Goal: Check status: Check status

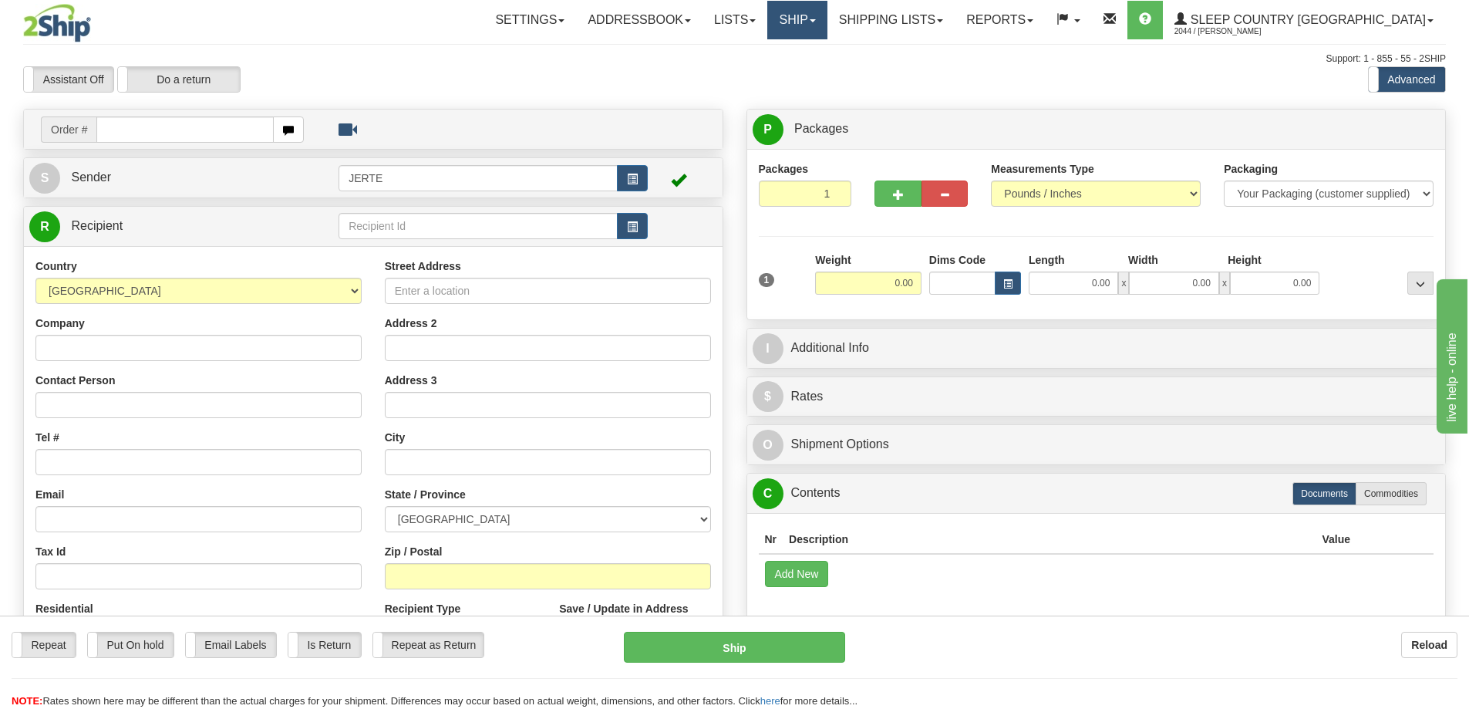
click at [827, 15] on link "Ship" at bounding box center [796, 20] width 59 height 39
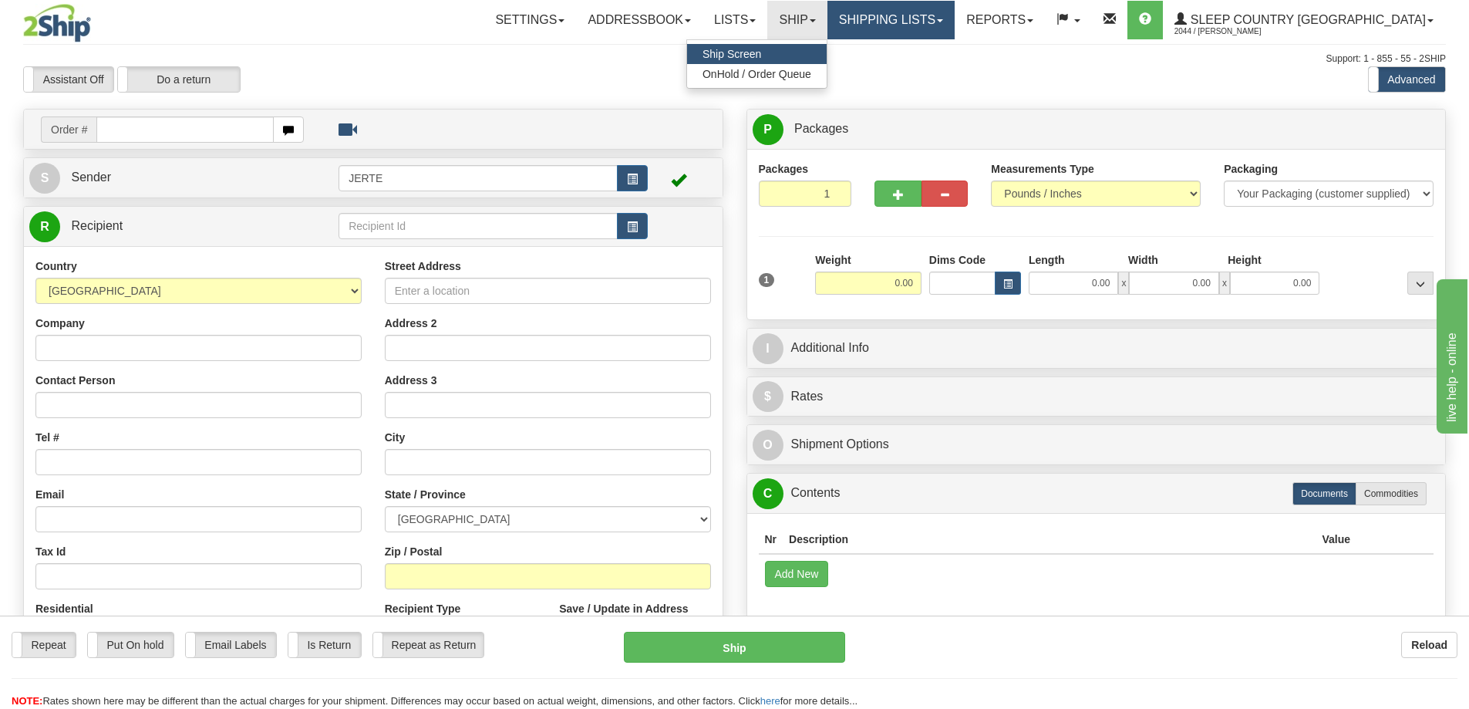
click at [955, 26] on link "Shipping lists" at bounding box center [891, 20] width 127 height 39
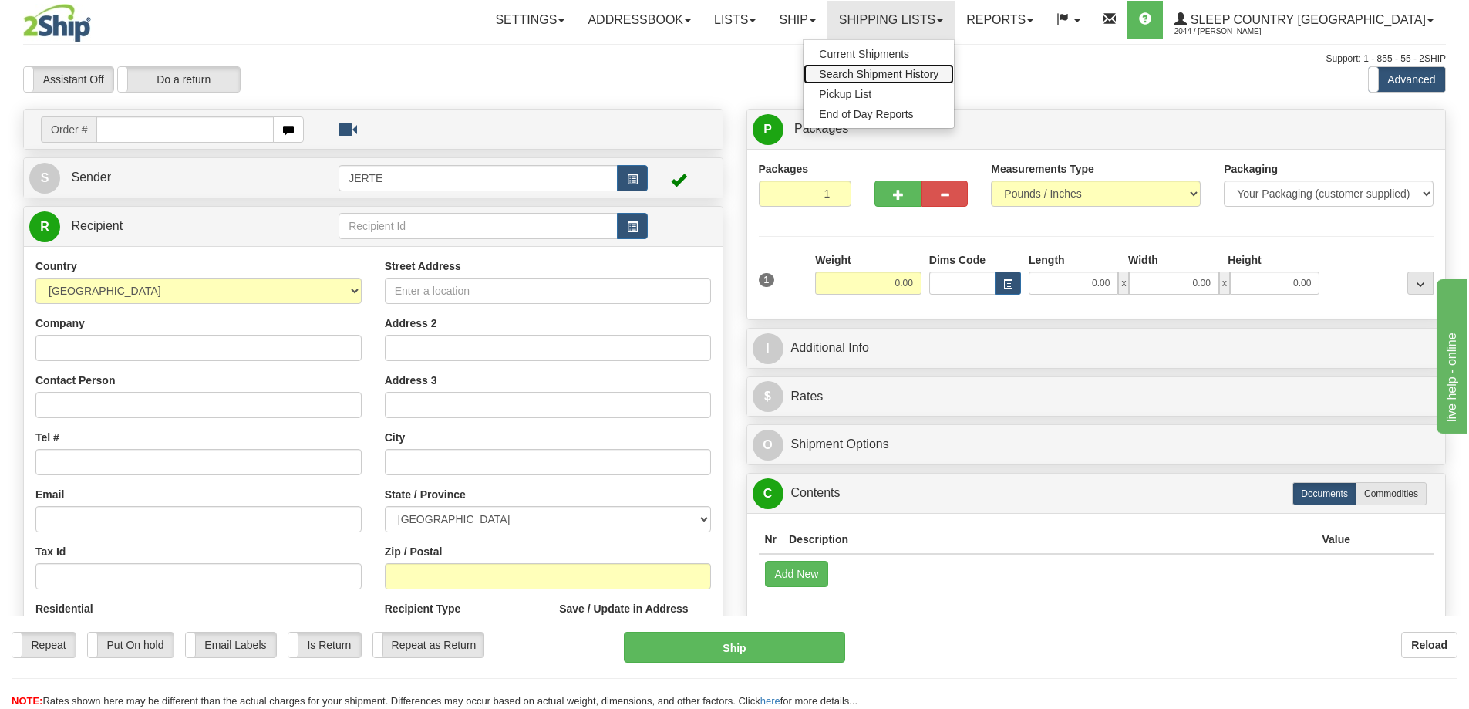
click at [938, 74] on span "Search Shipment History" at bounding box center [879, 74] width 120 height 12
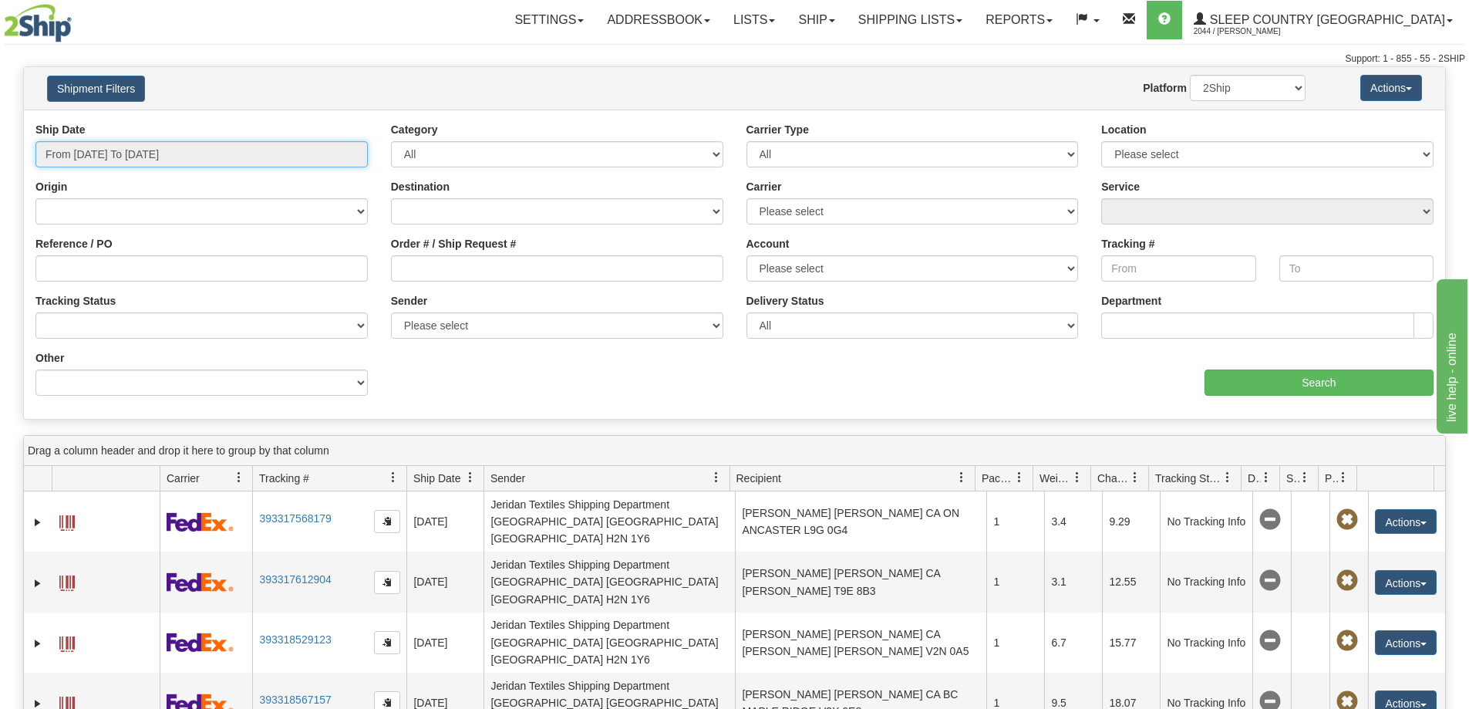
click at [325, 161] on input "From [DATE] To [DATE]" at bounding box center [201, 154] width 332 height 26
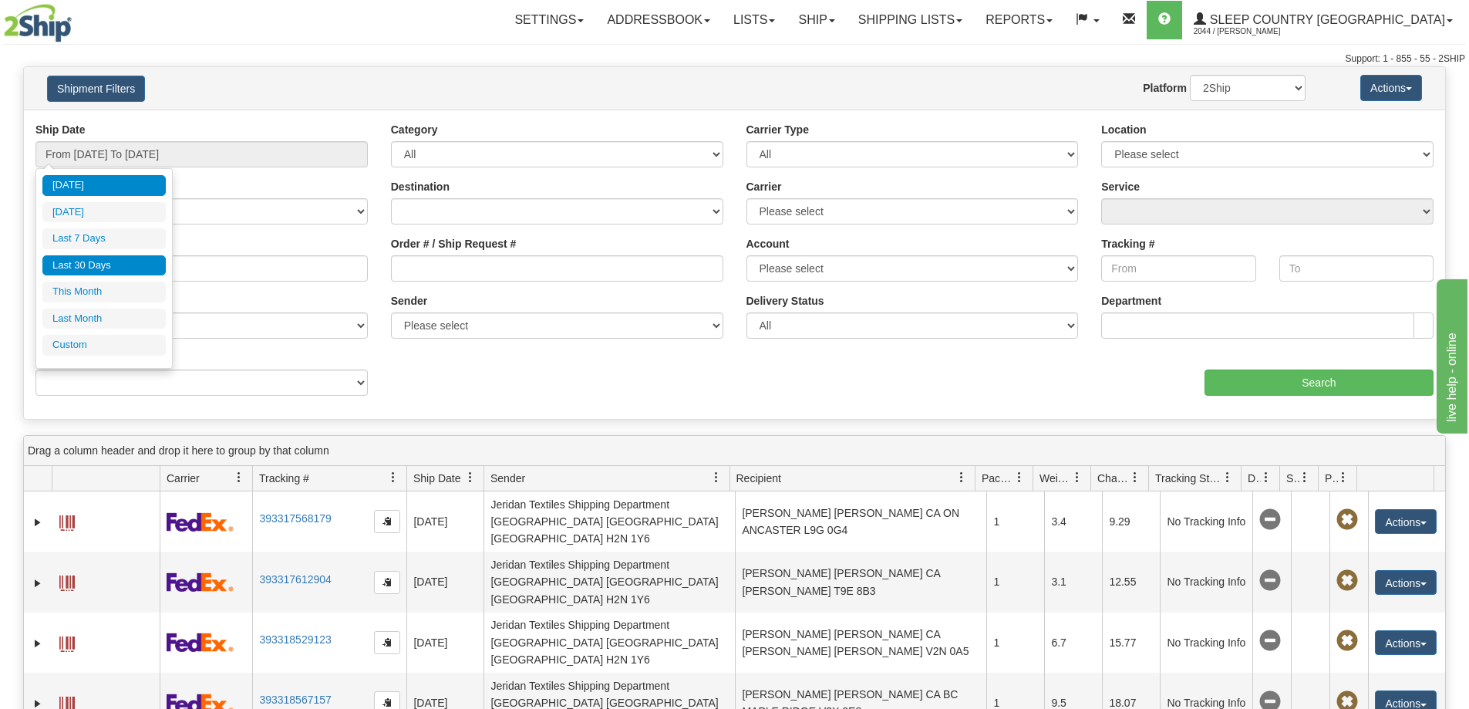
click at [136, 259] on li "Last 30 Days" at bounding box center [103, 265] width 123 height 21
type input "From [DATE] To [DATE]"
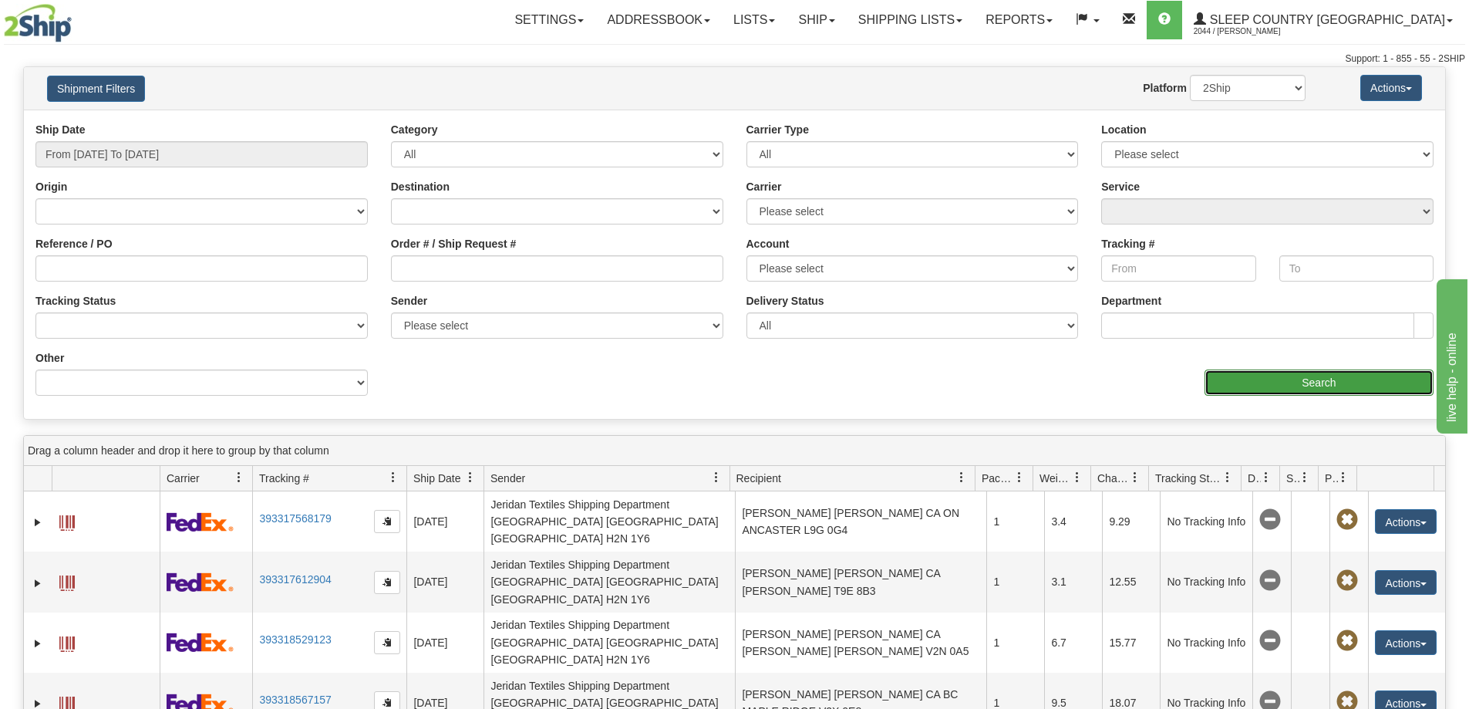
click at [1296, 372] on input "Search" at bounding box center [1319, 382] width 229 height 26
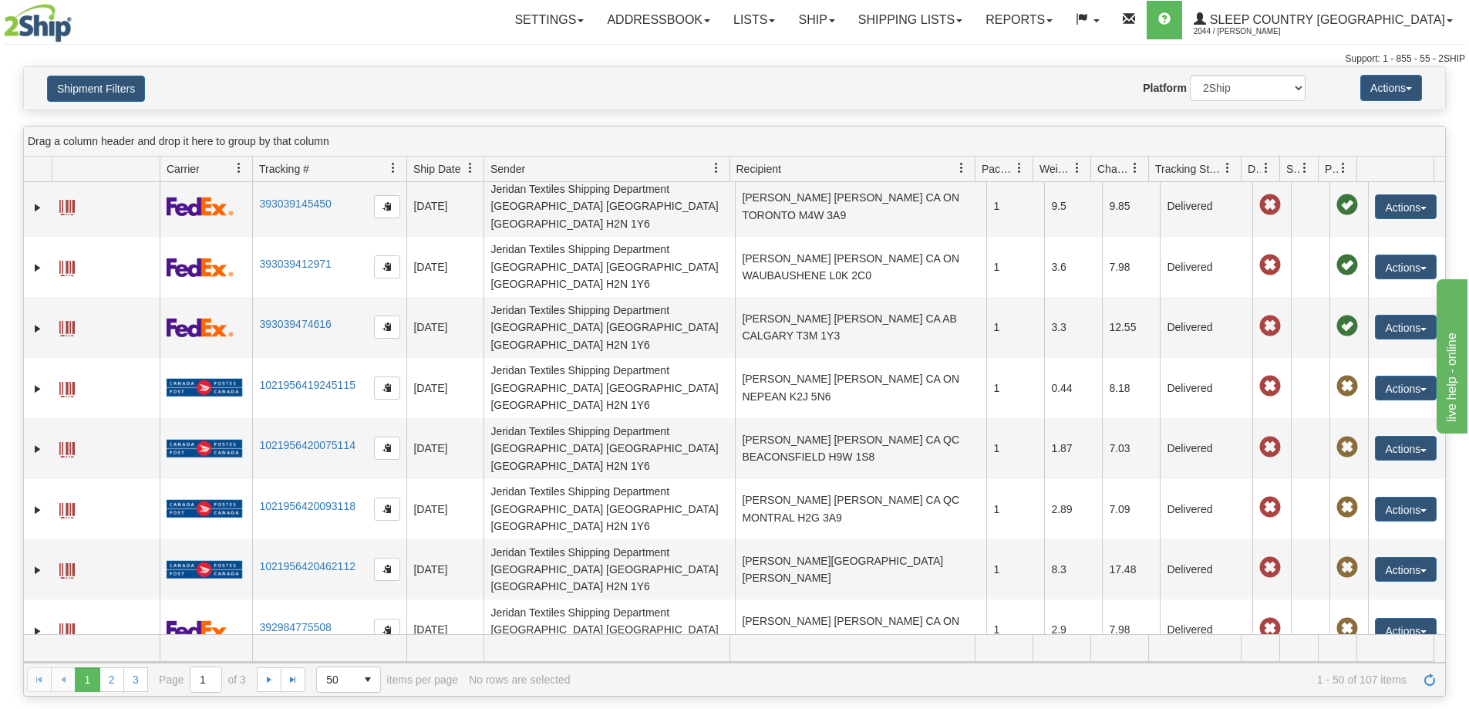
scroll to position [319, 0]
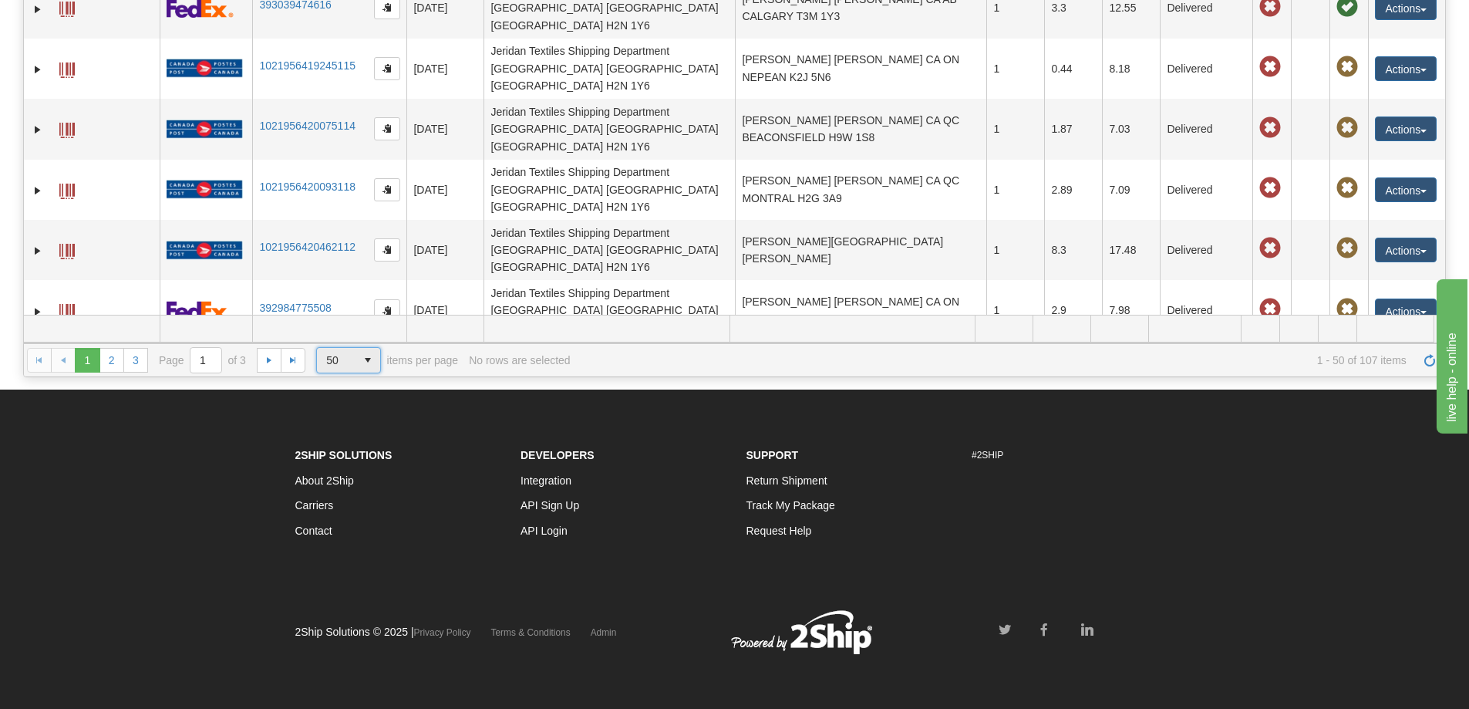
click at [344, 363] on span "50" at bounding box center [336, 359] width 20 height 15
click at [344, 465] on span "1000" at bounding box center [335, 471] width 24 height 15
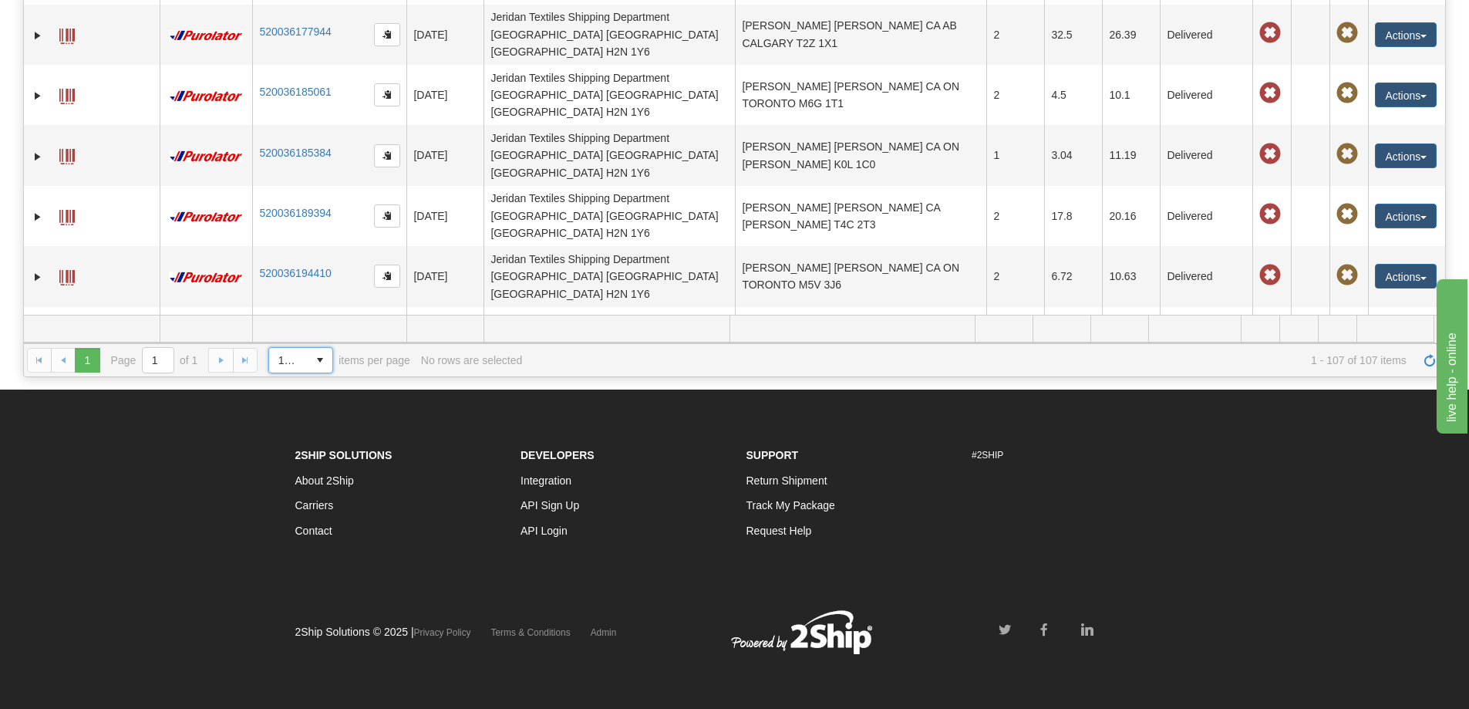
scroll to position [0, 0]
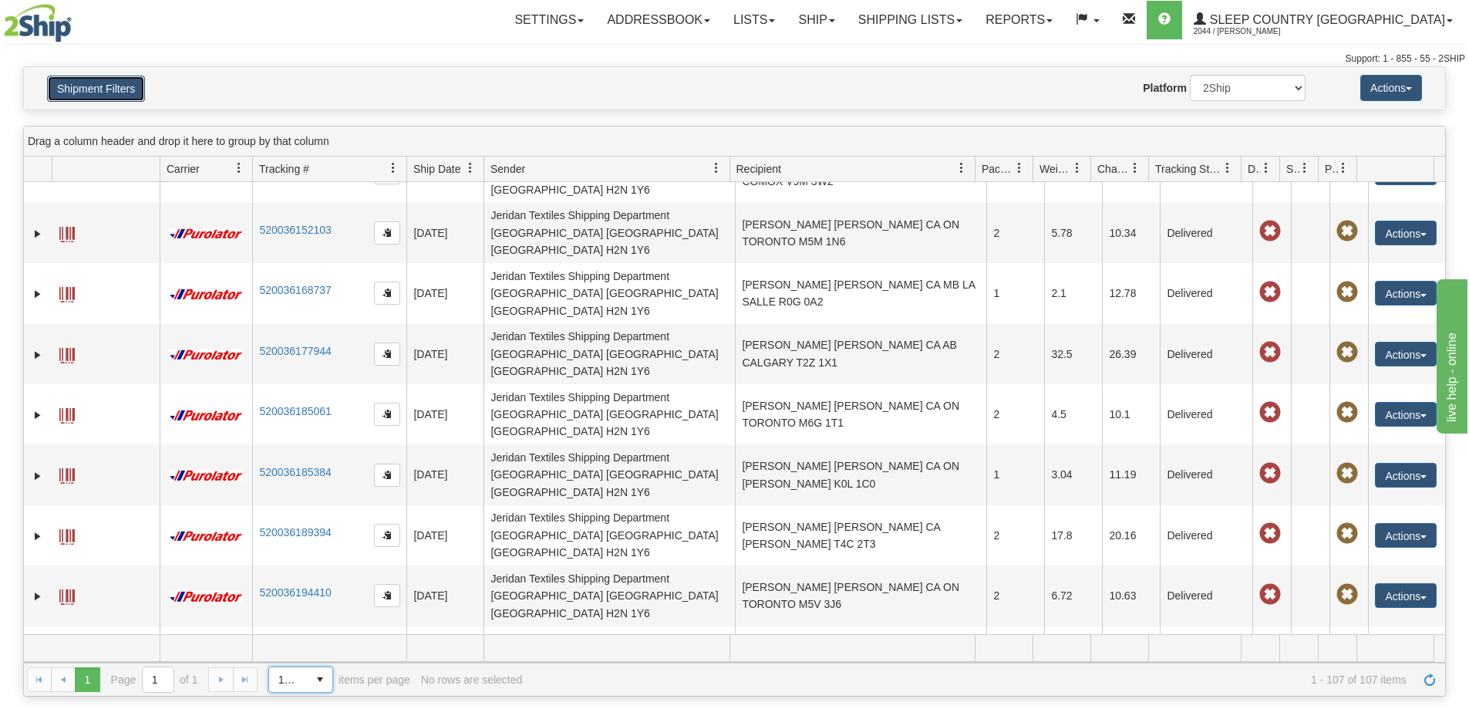
click at [99, 90] on button "Shipment Filters" at bounding box center [96, 89] width 98 height 26
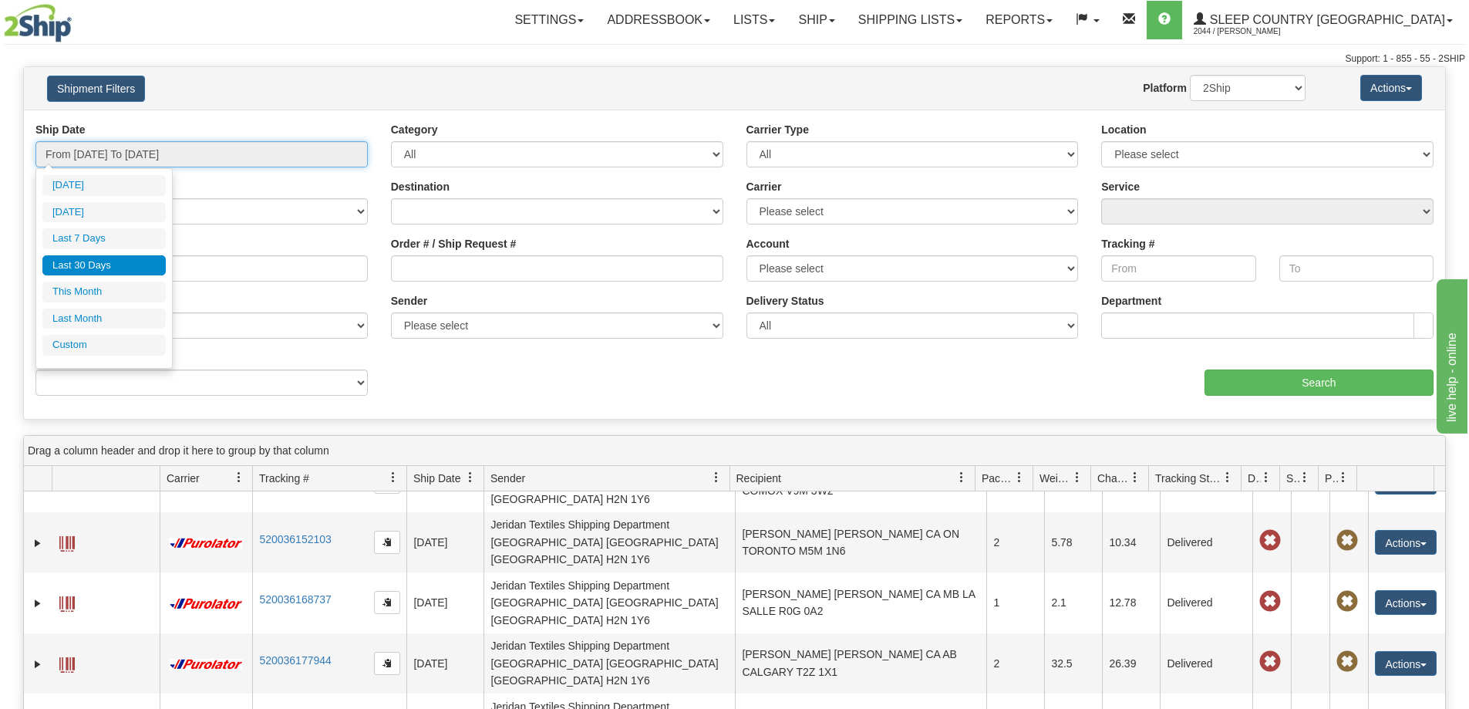
click at [180, 149] on input "From [DATE] To [DATE]" at bounding box center [201, 154] width 332 height 26
type input "[DATE]"
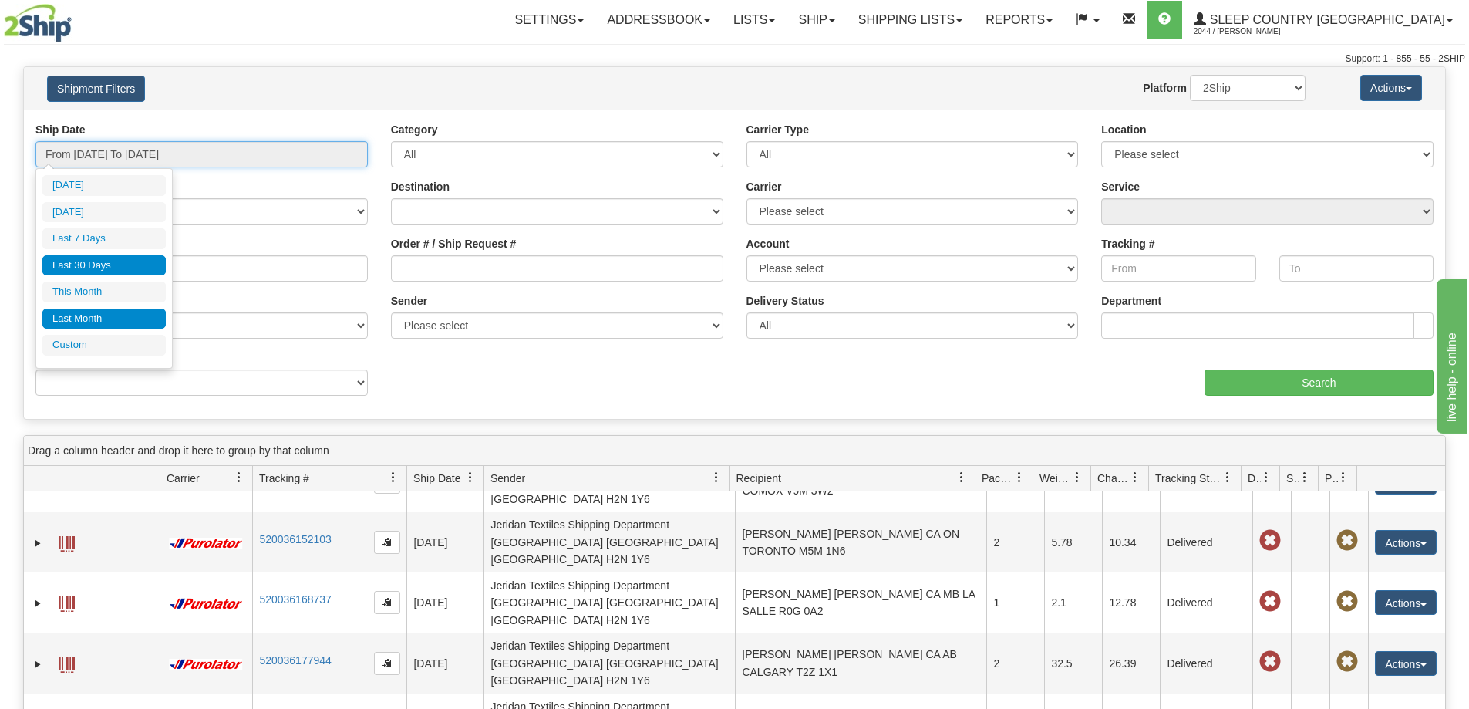
type input "[DATE]"
click at [110, 340] on li "Custom" at bounding box center [103, 345] width 123 height 21
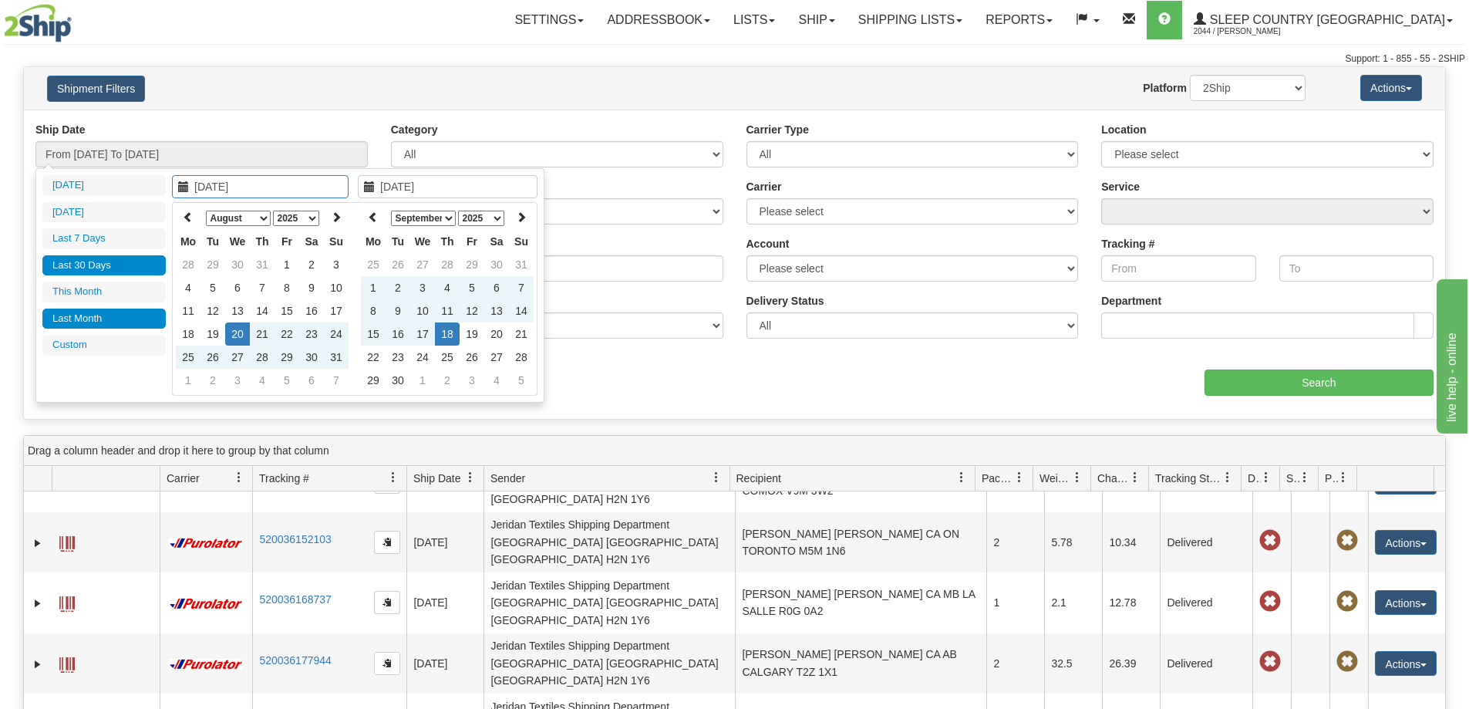
type input "[DATE]"
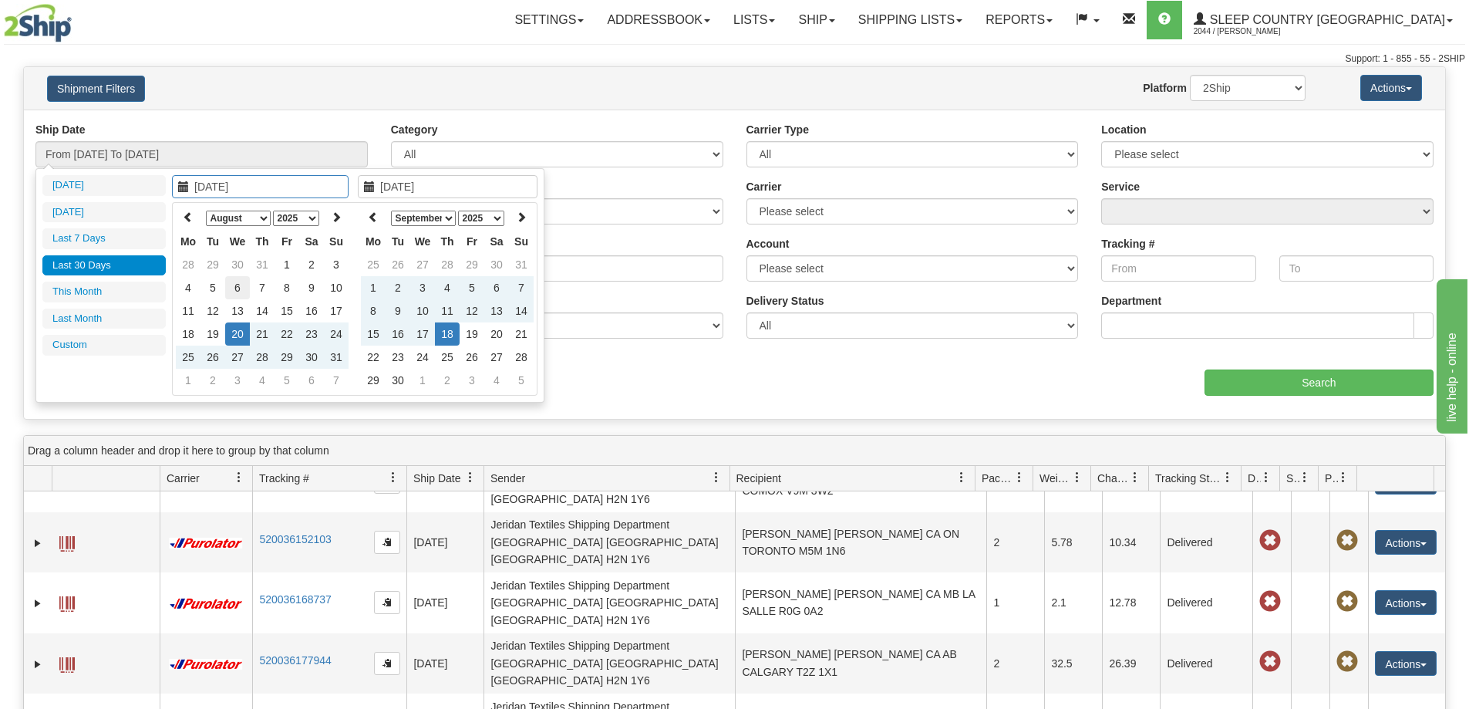
click at [242, 290] on td "6" at bounding box center [237, 287] width 25 height 23
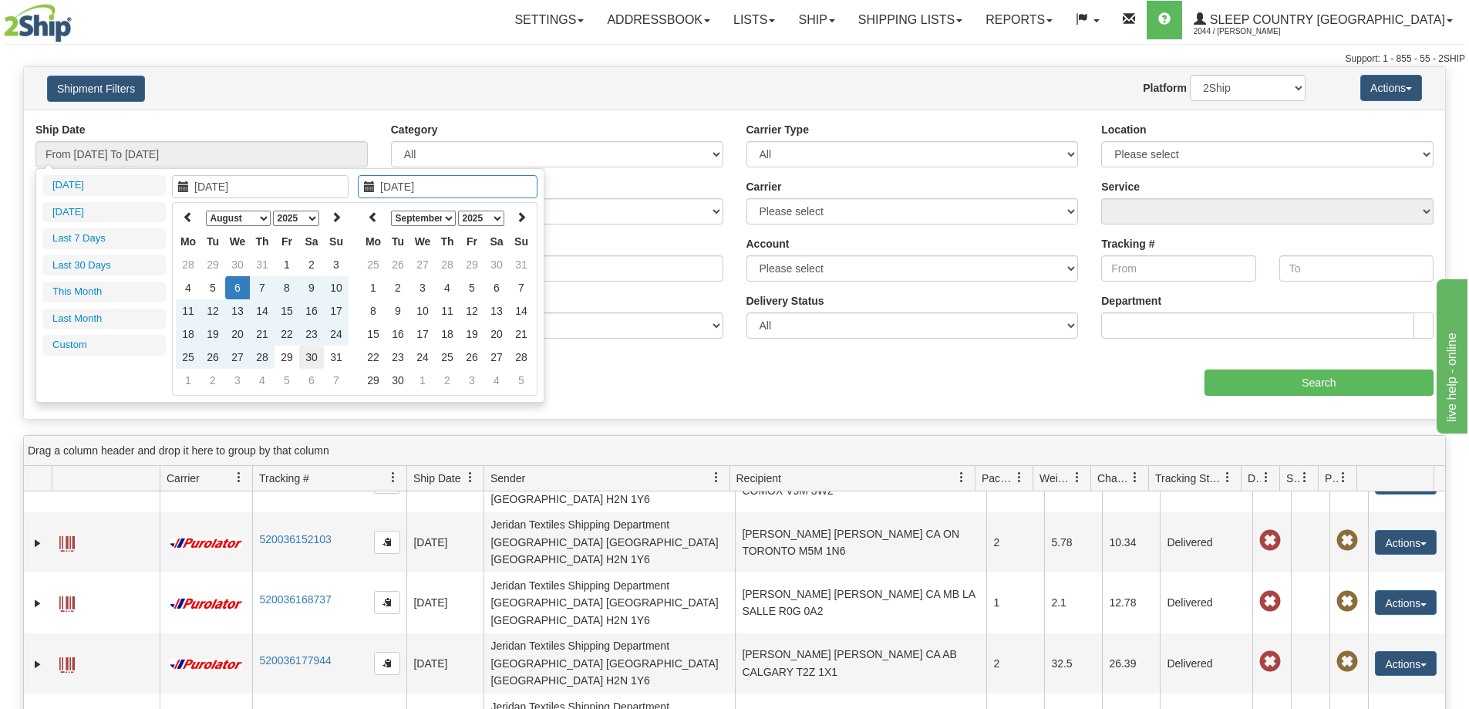
type input "[DATE]"
click at [302, 356] on td "30" at bounding box center [311, 357] width 25 height 23
type input "From [DATE] To [DATE]"
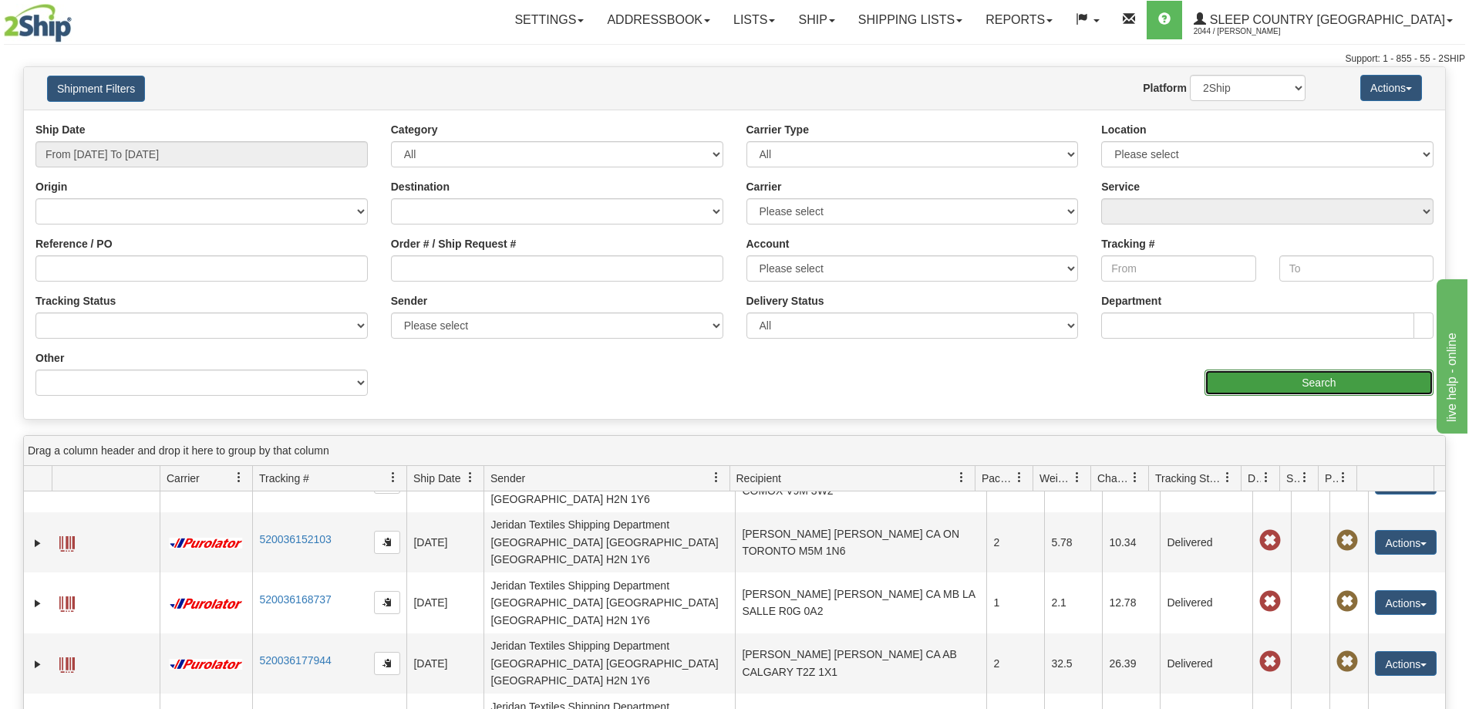
click at [1290, 381] on input "Search" at bounding box center [1319, 382] width 229 height 26
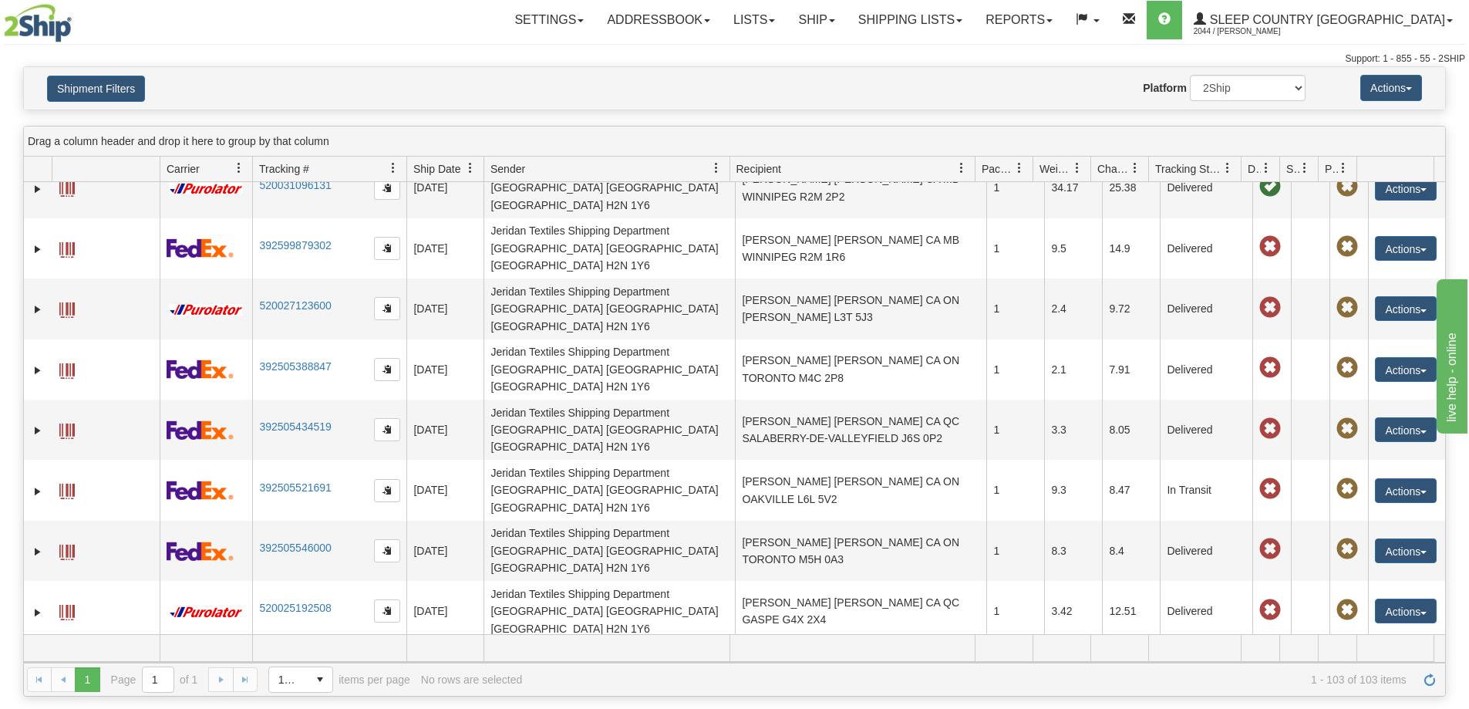
scroll to position [3631, 0]
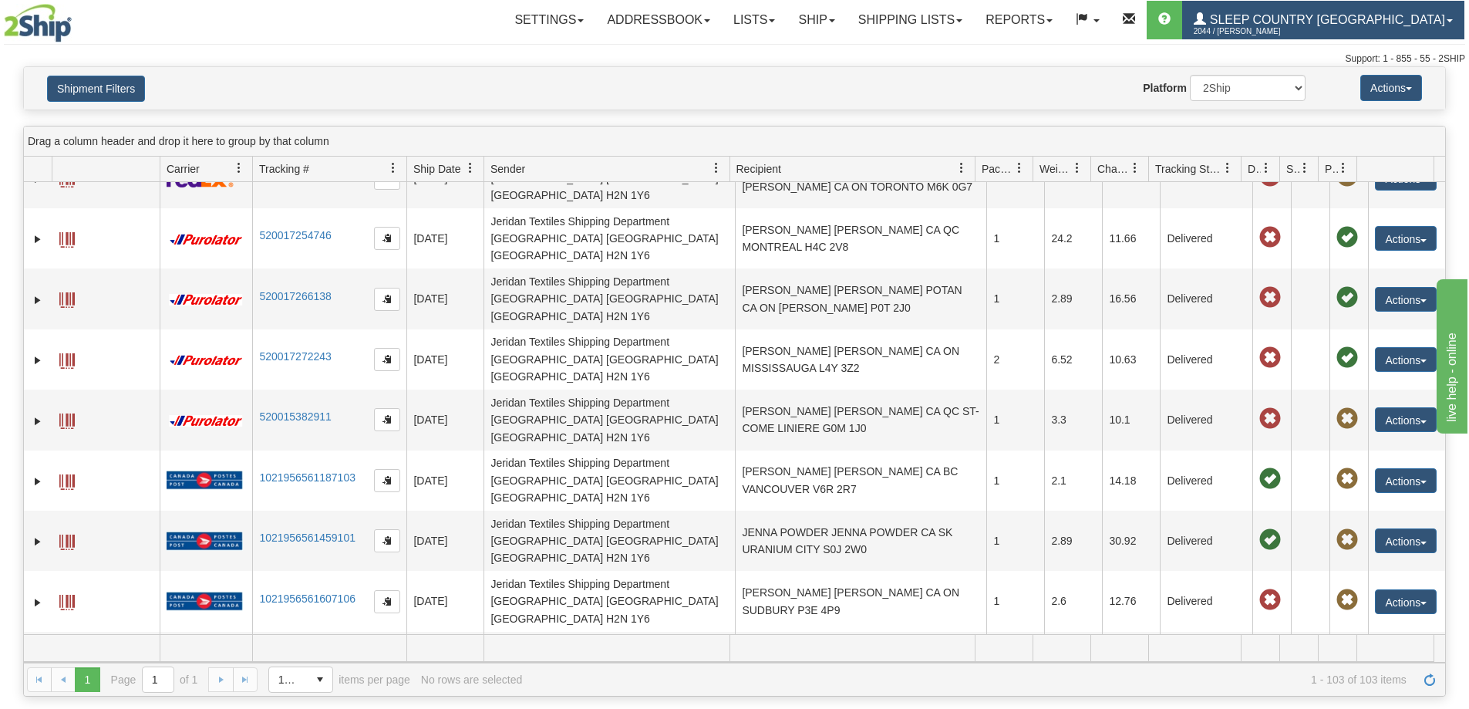
scroll to position [2378, 0]
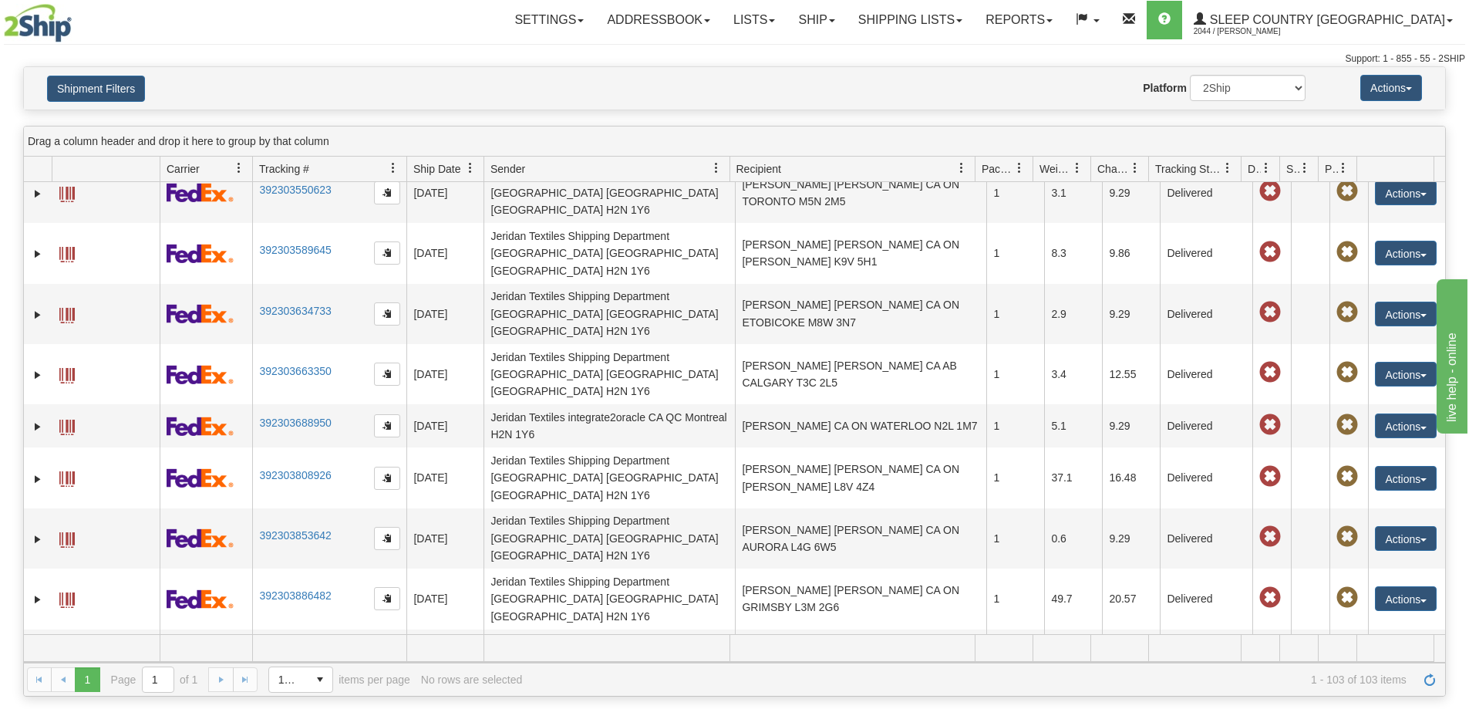
drag, startPoint x: 917, startPoint y: 424, endPoint x: 949, endPoint y: 425, distance: 32.4
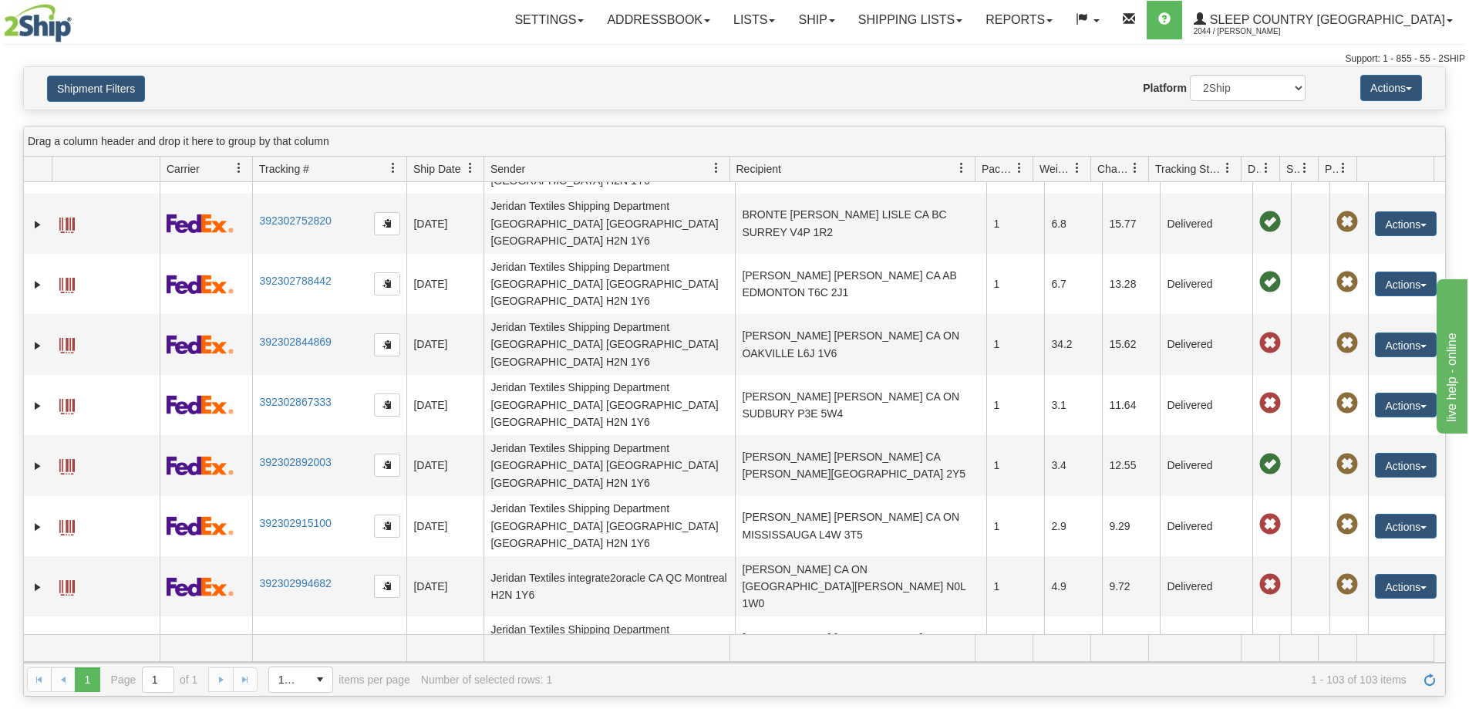
scroll to position [1607, 0]
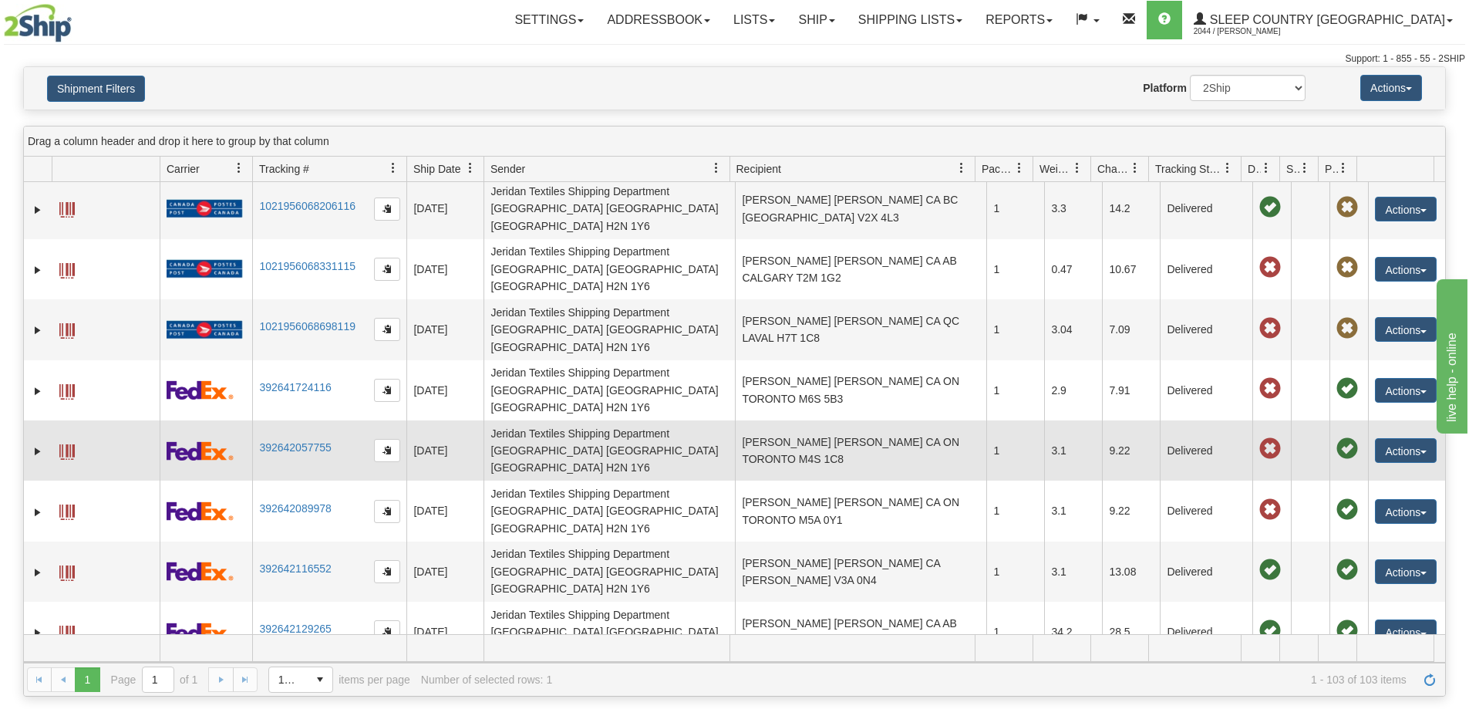
scroll to position [0, 0]
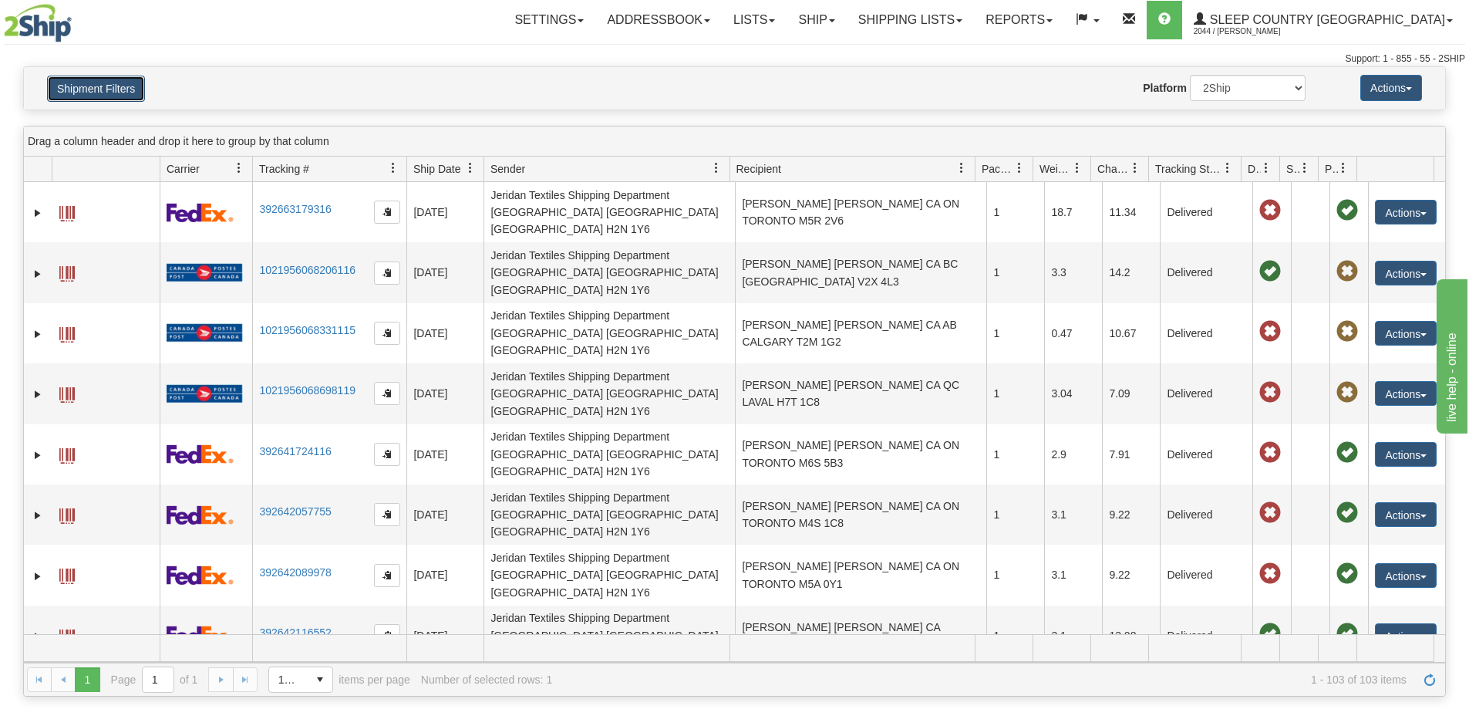
click at [115, 96] on button "Shipment Filters" at bounding box center [96, 89] width 98 height 26
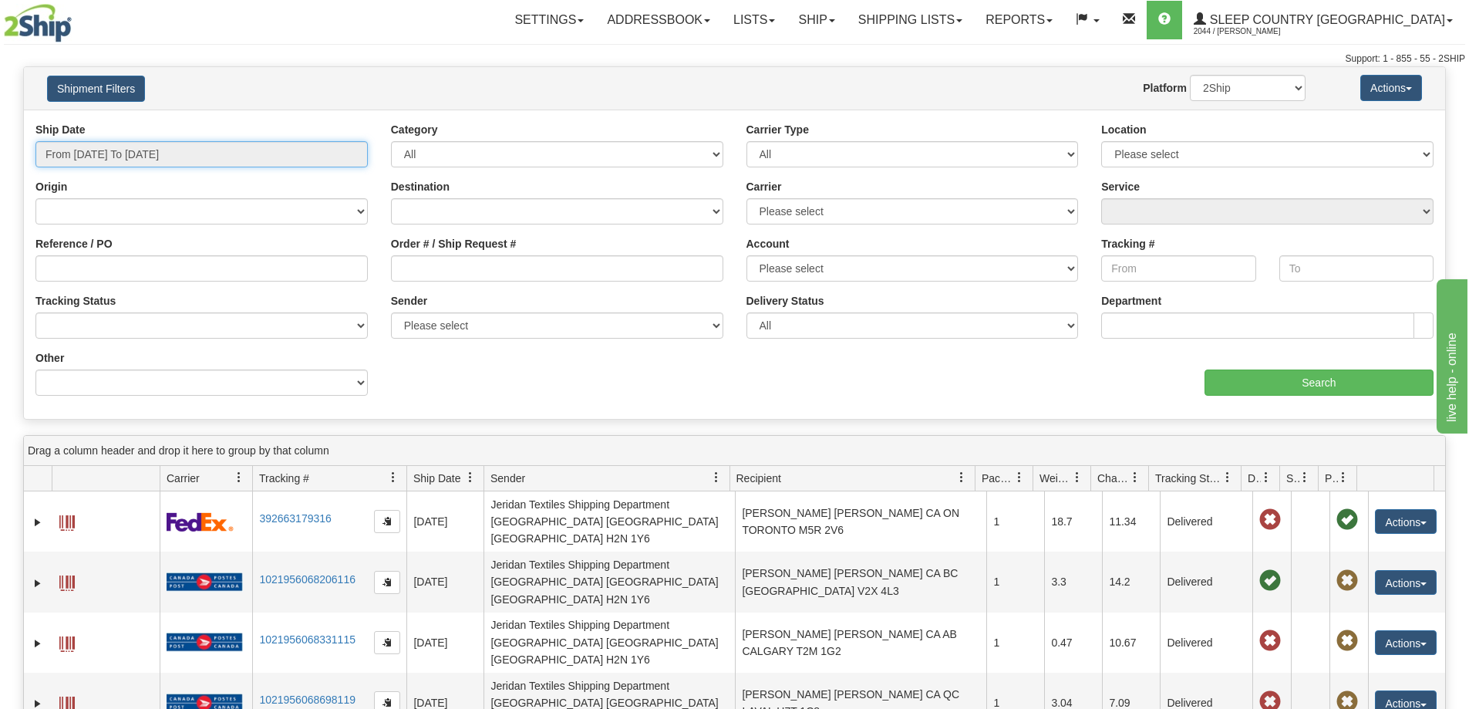
click at [239, 148] on input "From [DATE] To [DATE]" at bounding box center [201, 154] width 332 height 26
click at [764, 379] on div "aaa Search" at bounding box center [1090, 373] width 711 height 46
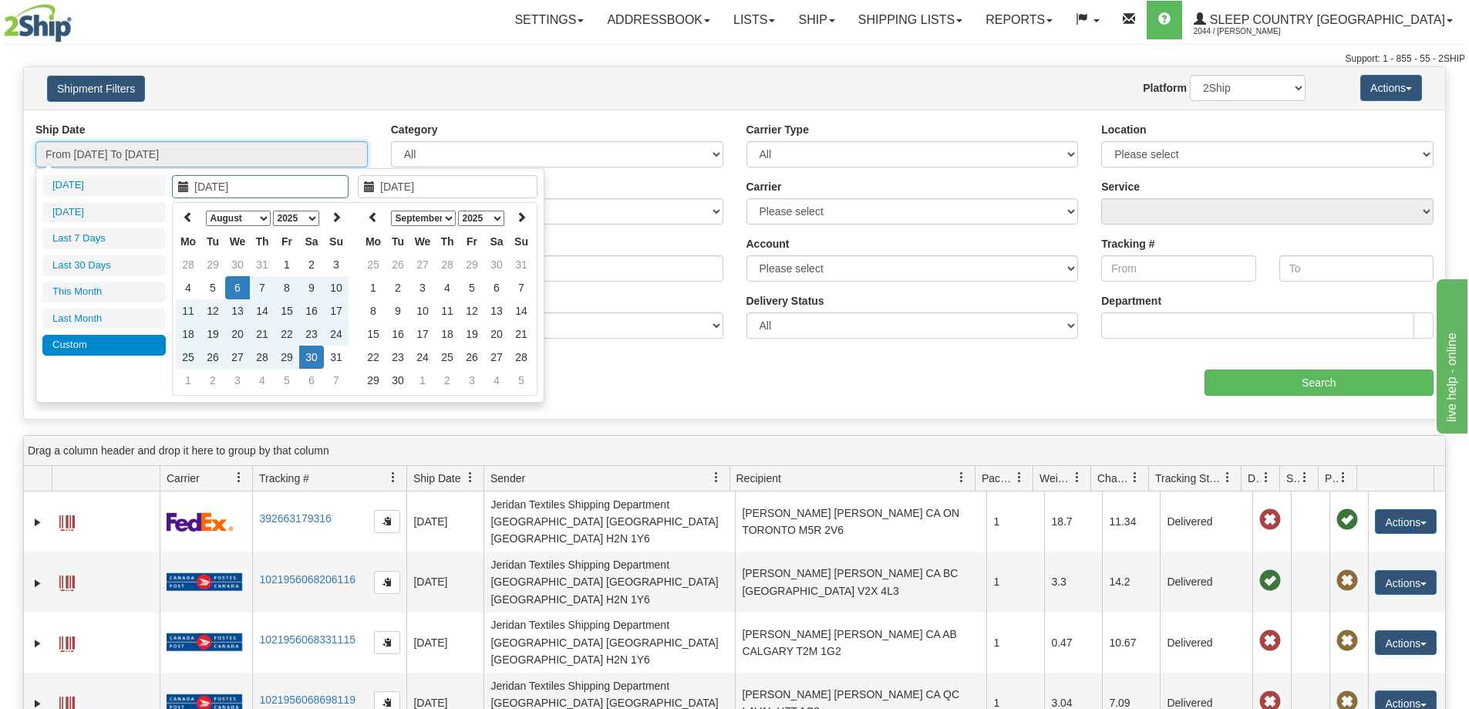
click at [195, 145] on input "From [DATE] To [DATE]" at bounding box center [201, 154] width 332 height 26
type input "[DATE]"
click at [292, 327] on td "22" at bounding box center [287, 333] width 25 height 23
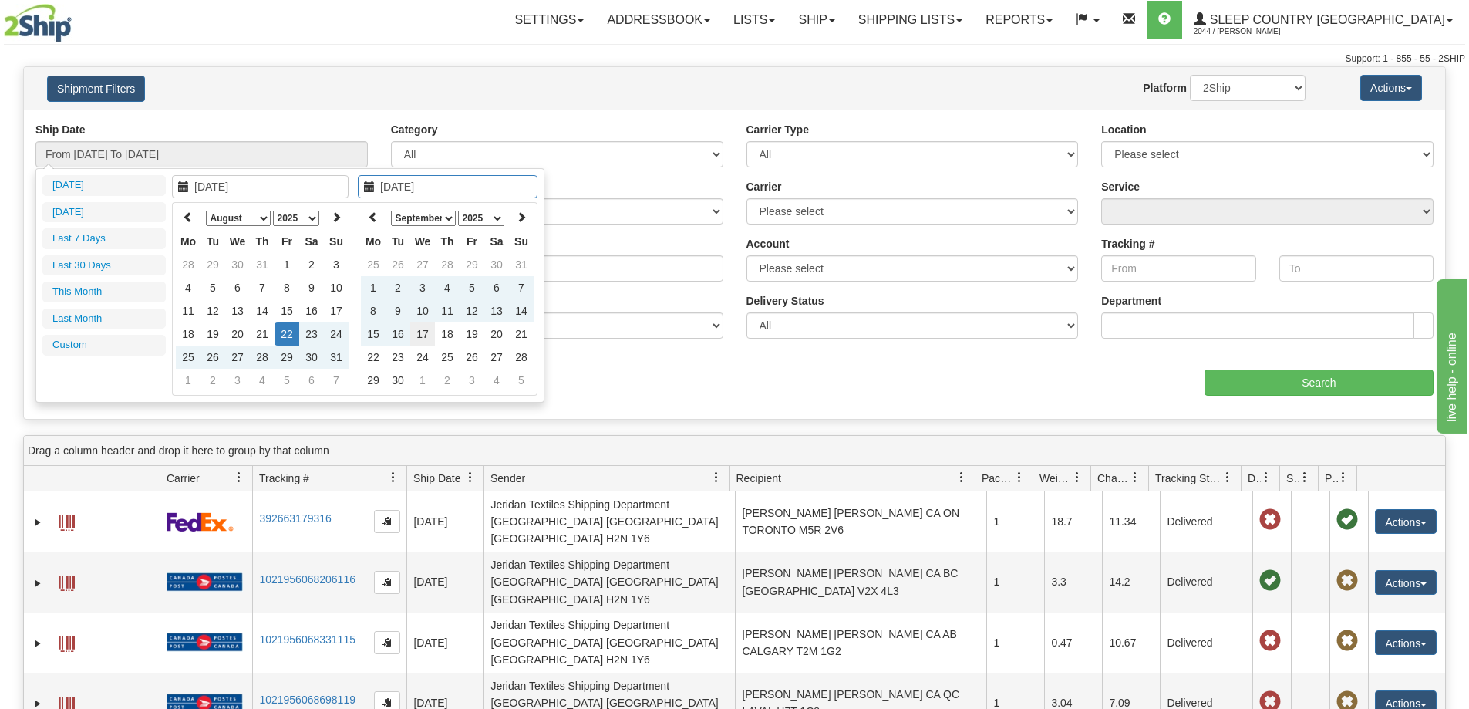
type input "[DATE]"
click at [419, 332] on td "17" at bounding box center [422, 333] width 25 height 23
type input "From [DATE] To [DATE]"
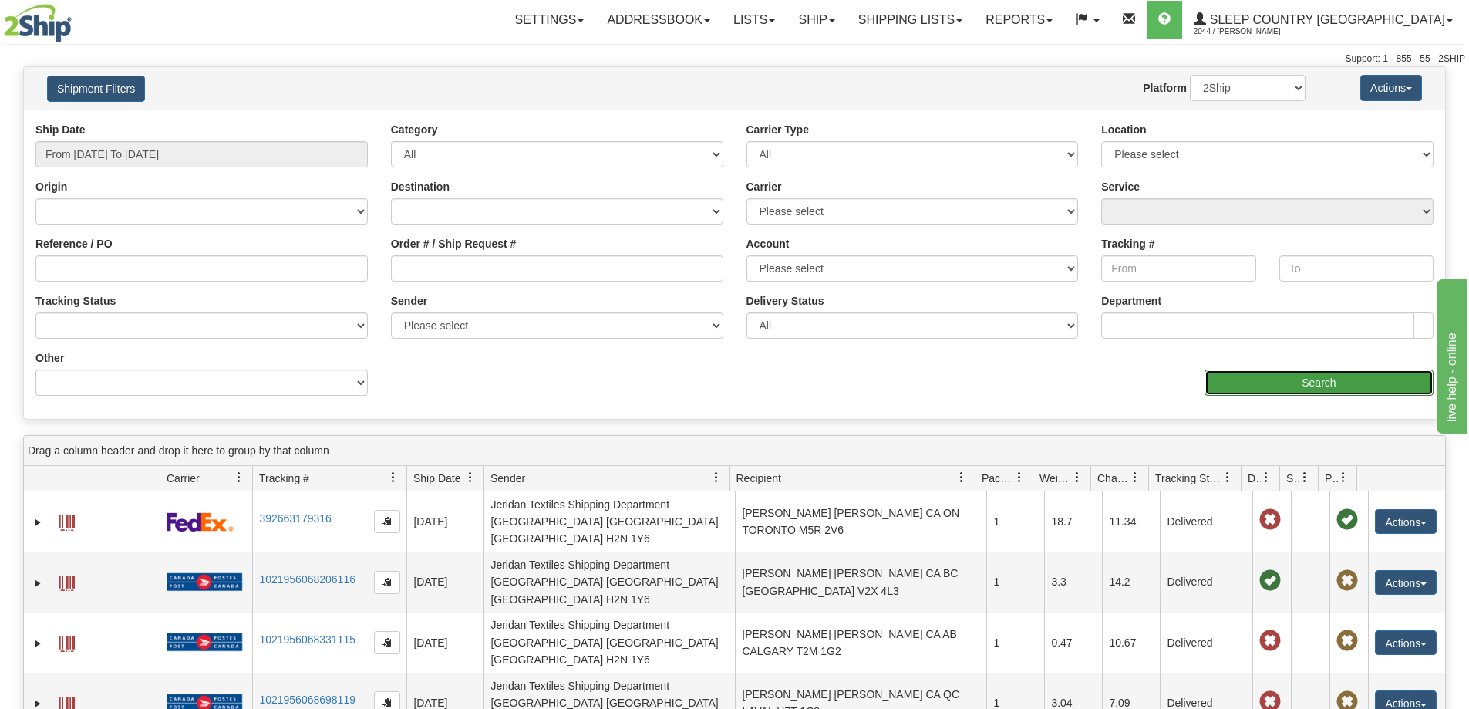
click at [1250, 386] on input "Search" at bounding box center [1319, 382] width 229 height 26
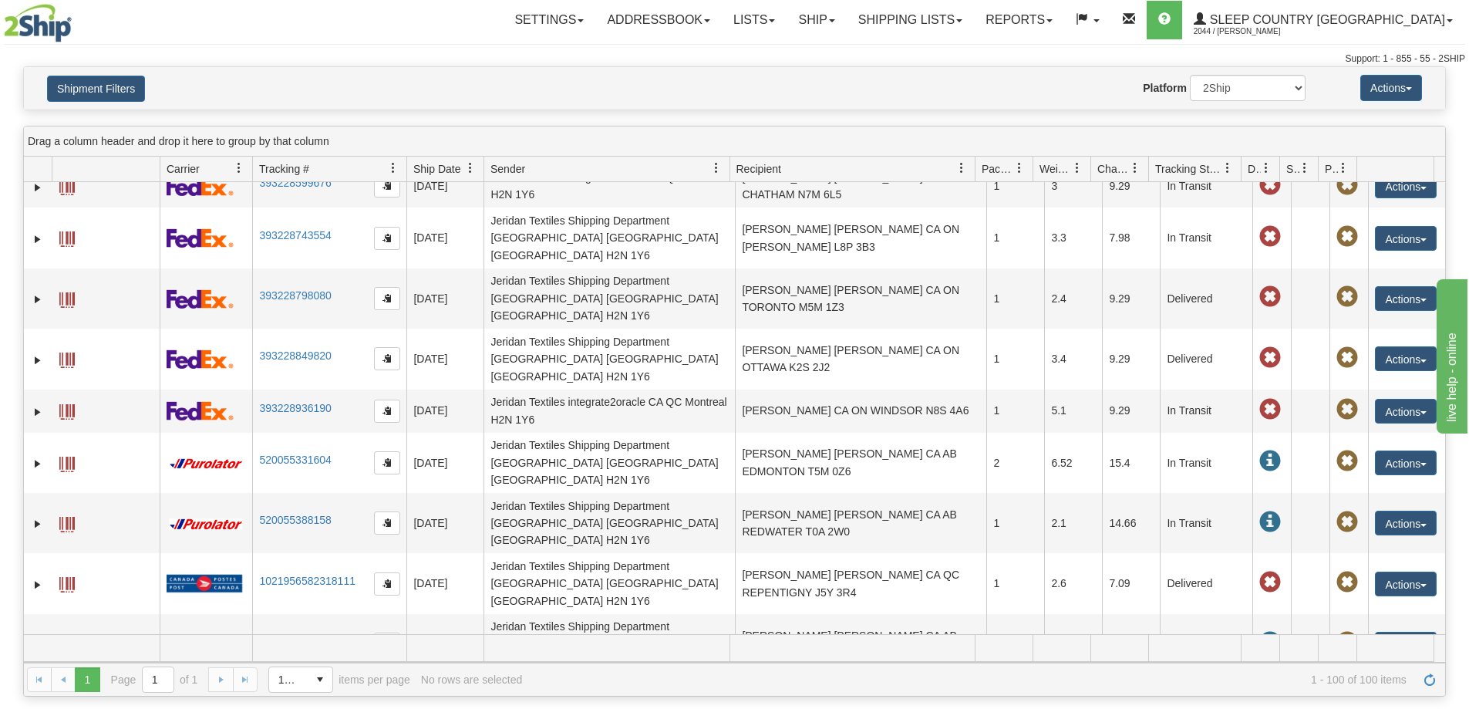
scroll to position [1414, 0]
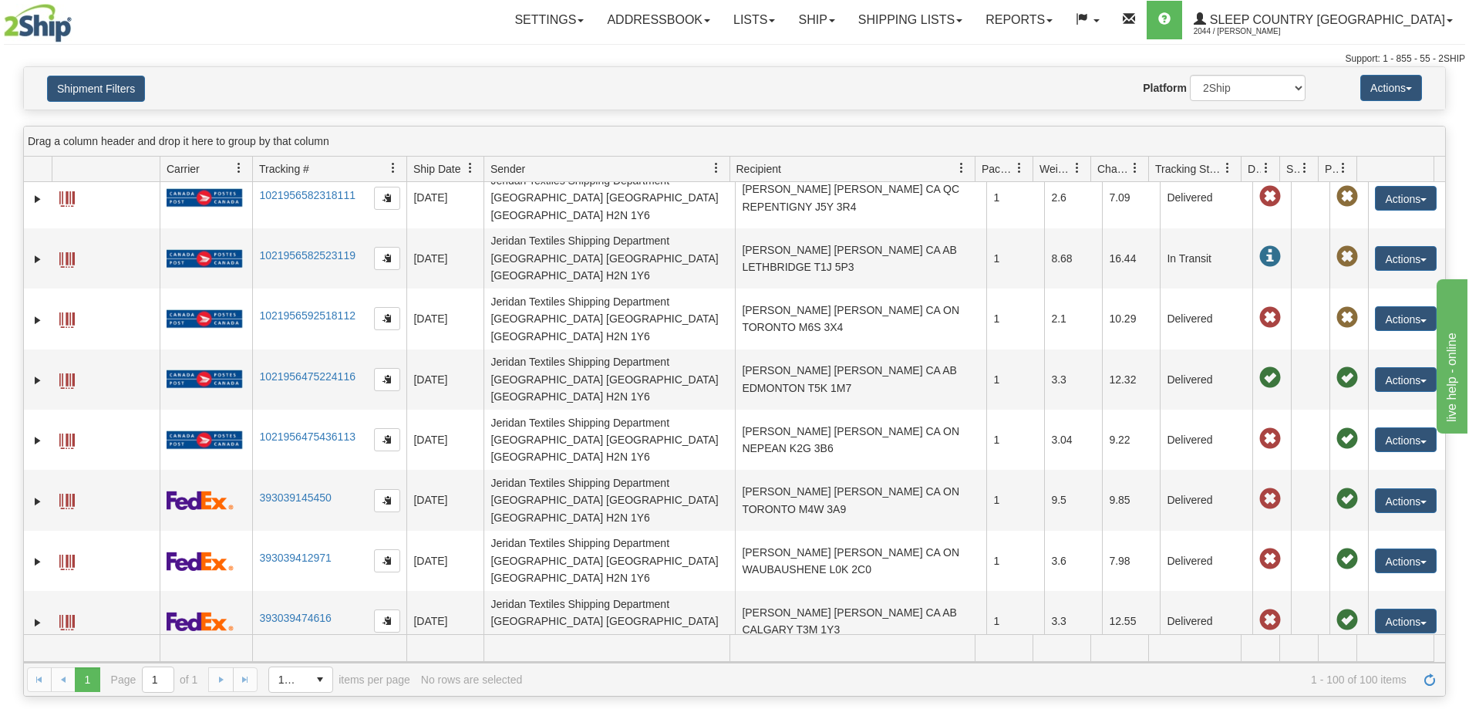
drag, startPoint x: 902, startPoint y: 332, endPoint x: 910, endPoint y: 314, distance: 20.1
